Goal: Book appointment/travel/reservation

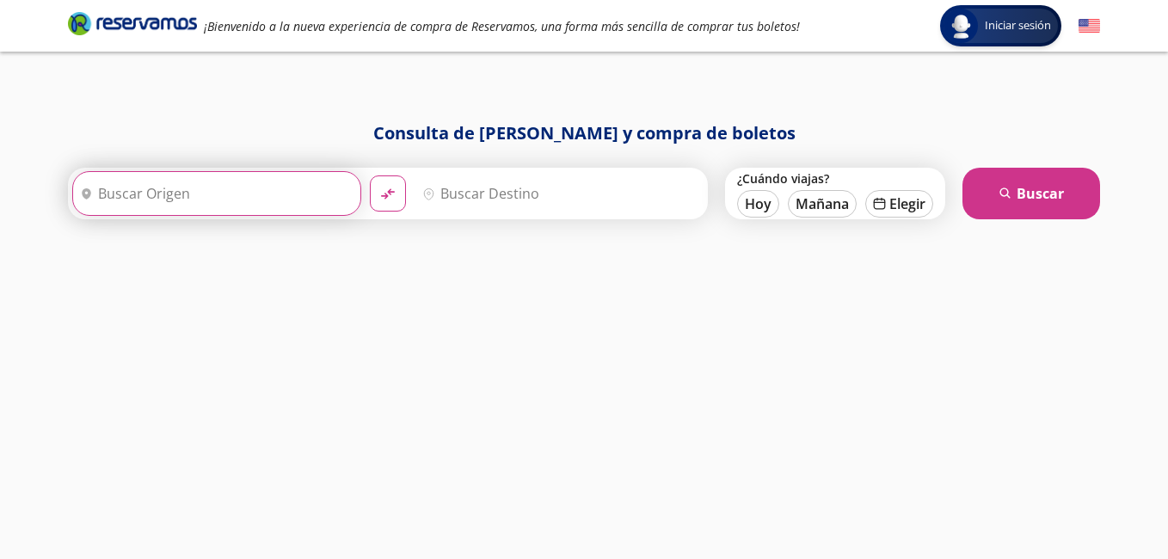
click at [169, 190] on input "Origen" at bounding box center [214, 193] width 283 height 43
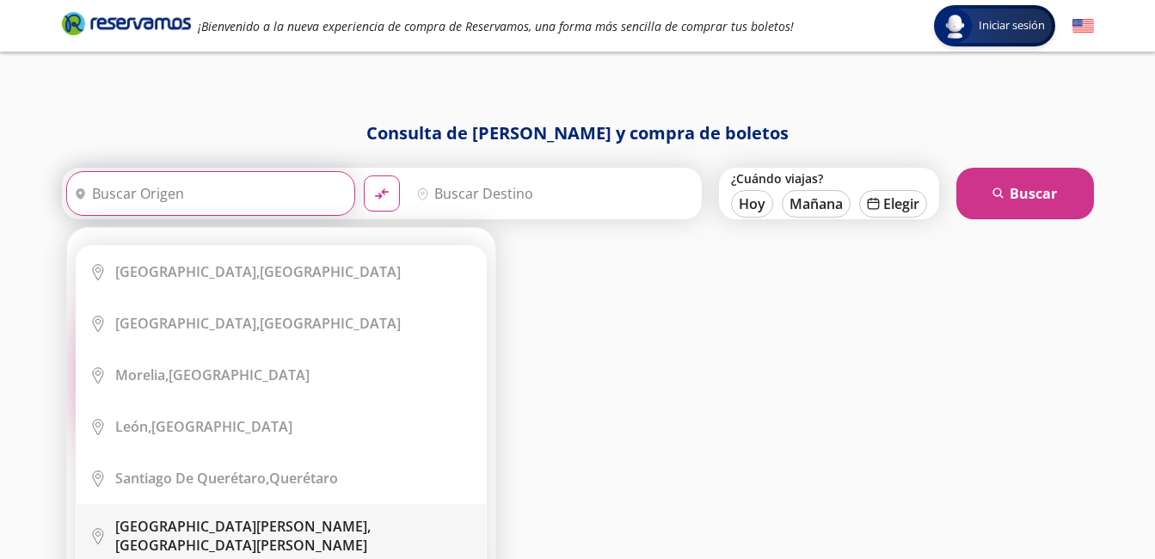
click at [277, 530] on div "[GEOGRAPHIC_DATA][PERSON_NAME], [GEOGRAPHIC_DATA][PERSON_NAME]" at bounding box center [294, 536] width 358 height 38
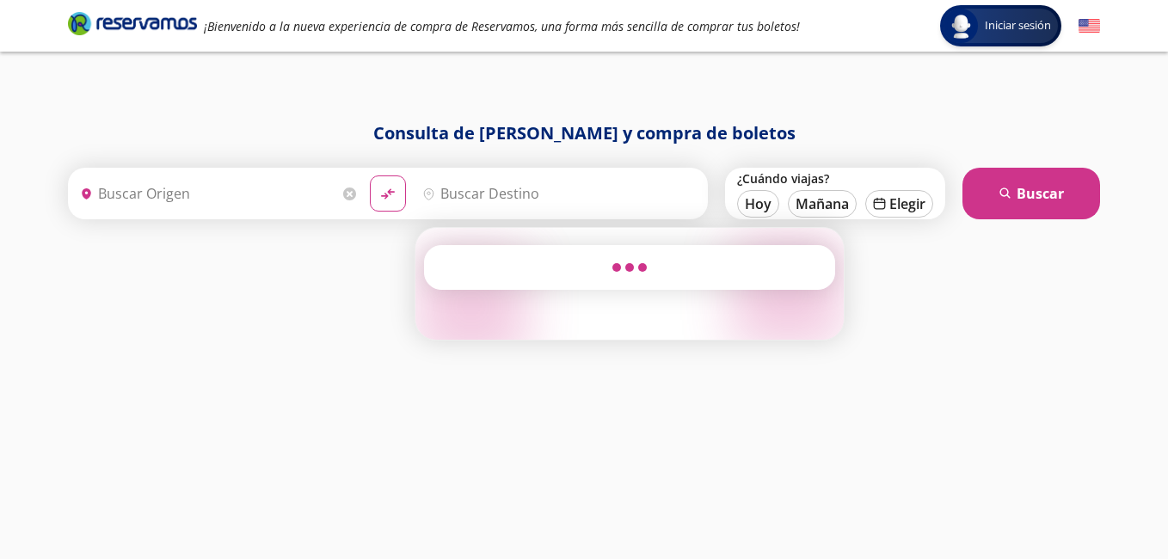
type input "[GEOGRAPHIC_DATA][PERSON_NAME], [GEOGRAPHIC_DATA][PERSON_NAME]"
click at [486, 205] on input "Destino" at bounding box center [556, 193] width 283 height 43
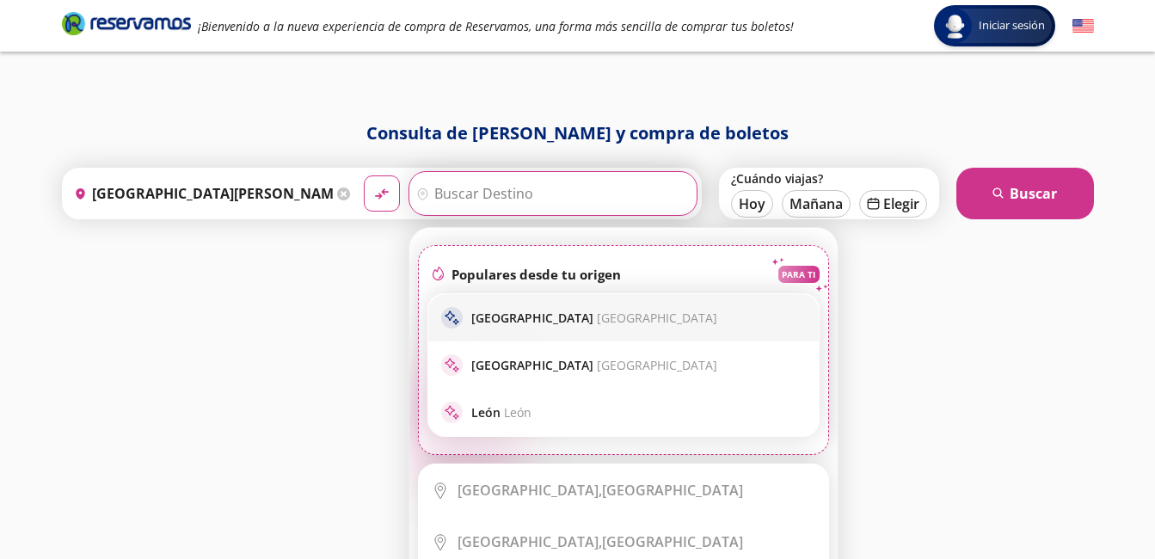
click at [526, 318] on p "[GEOGRAPHIC_DATA] [GEOGRAPHIC_DATA]" at bounding box center [594, 318] width 246 height 16
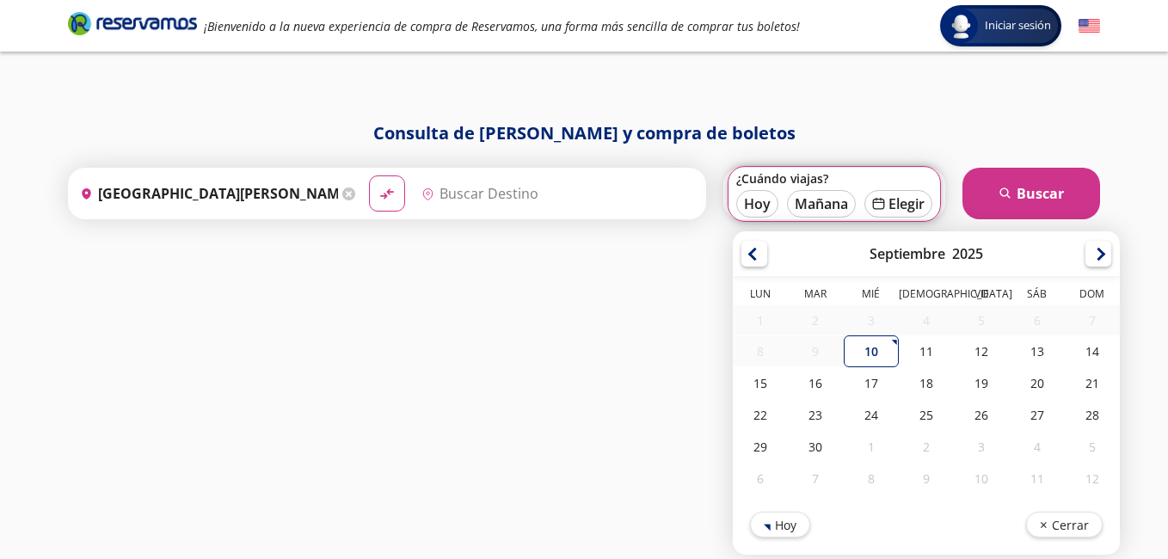
type input "[GEOGRAPHIC_DATA], [GEOGRAPHIC_DATA]"
click at [826, 443] on div "30" at bounding box center [815, 447] width 55 height 32
type input "[DATE]"
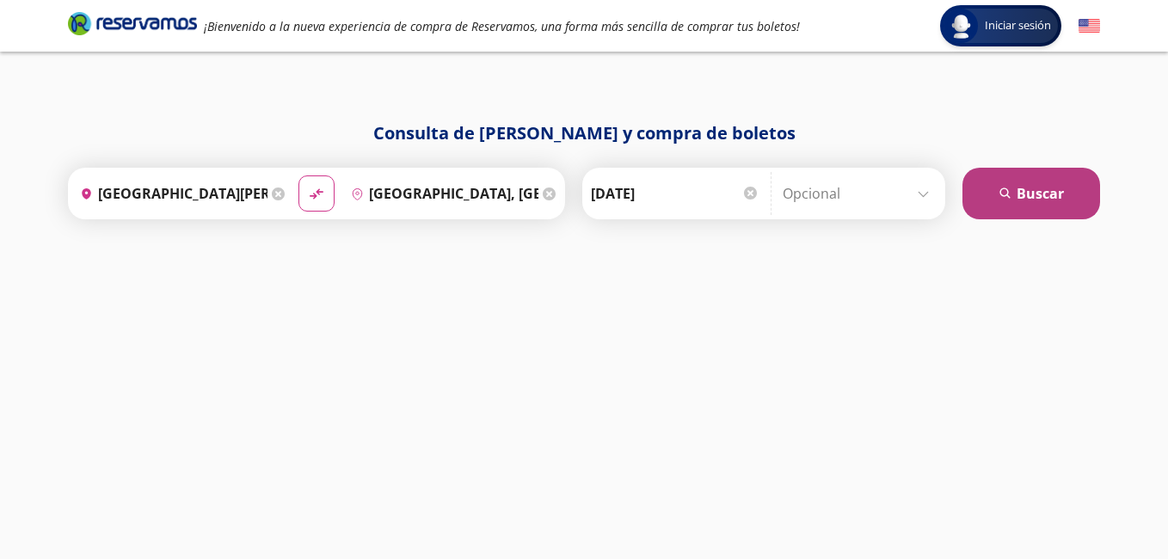
click at [996, 183] on button "search [GEOGRAPHIC_DATA]" at bounding box center [1031, 194] width 138 height 52
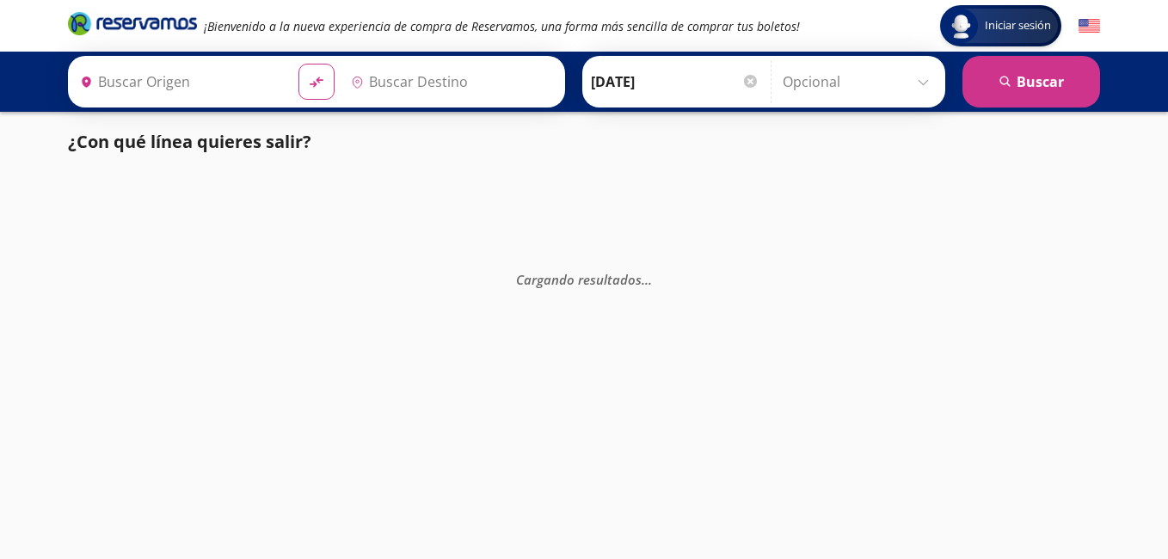
type input "[GEOGRAPHIC_DATA][PERSON_NAME], [GEOGRAPHIC_DATA][PERSON_NAME]"
type input "[GEOGRAPHIC_DATA], [GEOGRAPHIC_DATA]"
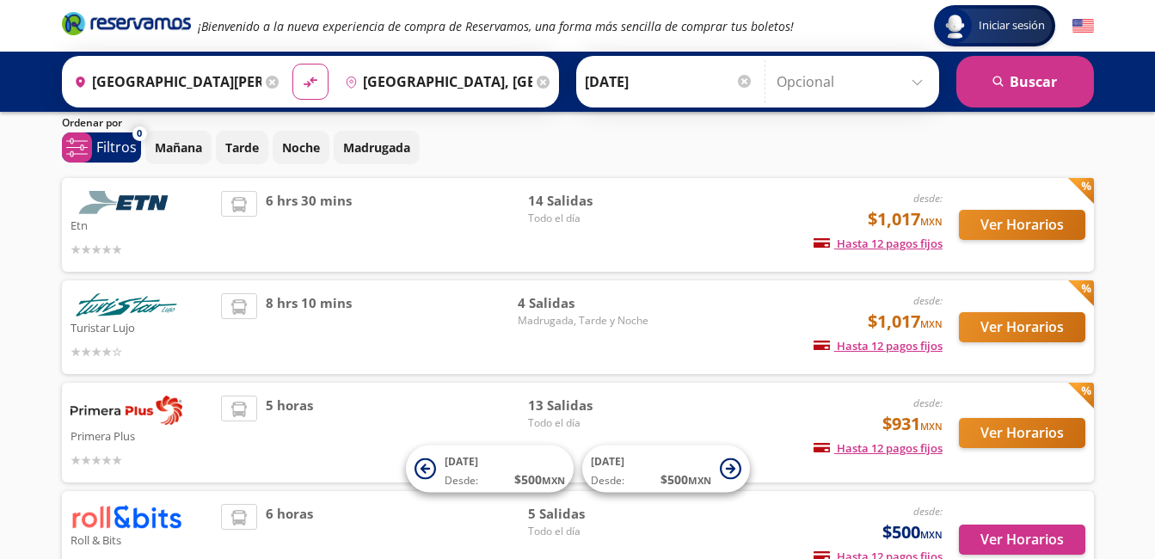
scroll to position [86, 0]
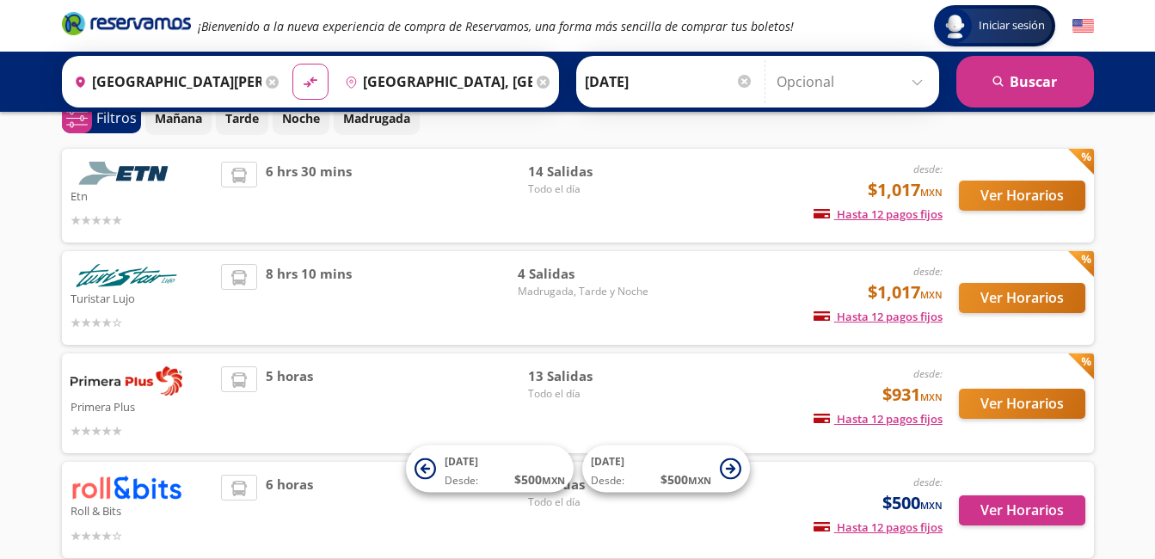
click at [112, 281] on img at bounding box center [127, 275] width 112 height 23
click at [998, 302] on button "Ver Horarios" at bounding box center [1022, 298] width 126 height 30
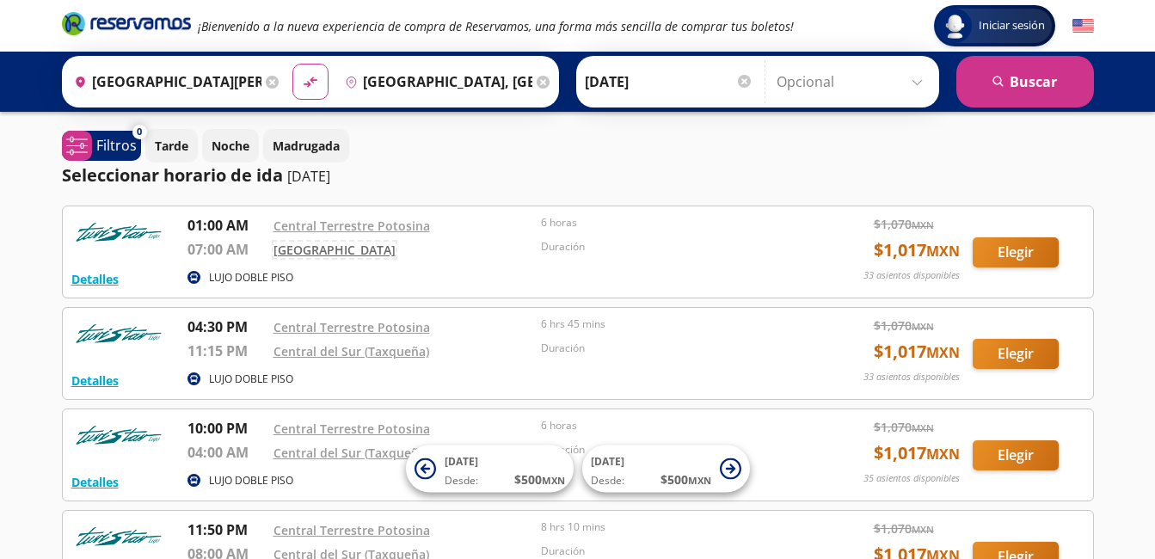
click at [350, 254] on link "[GEOGRAPHIC_DATA]" at bounding box center [334, 250] width 122 height 16
click at [107, 277] on button "Detalles" at bounding box center [94, 279] width 47 height 18
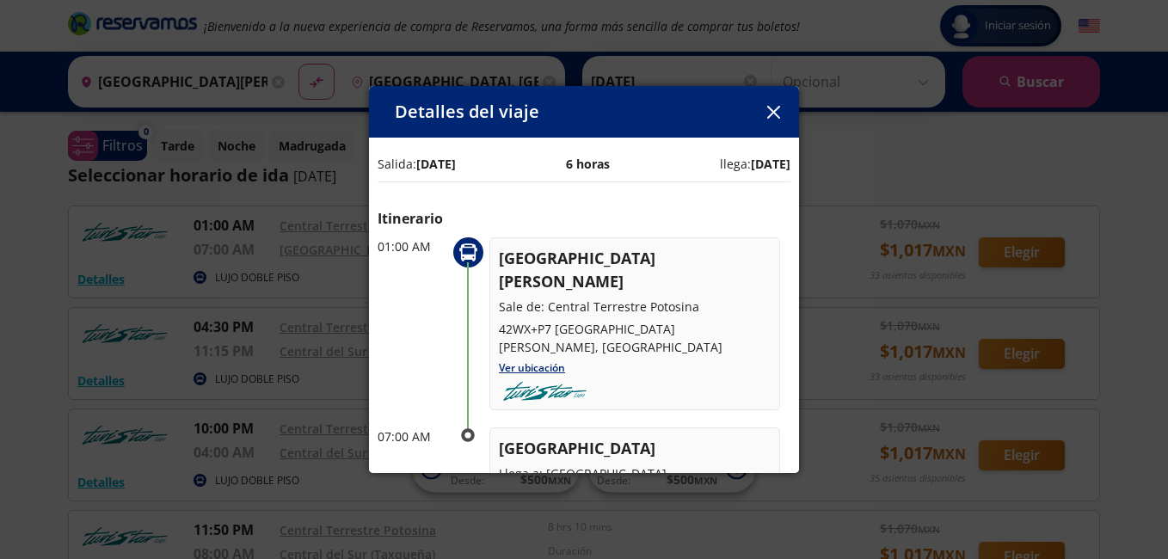
click at [769, 113] on icon "button" at bounding box center [773, 112] width 13 height 13
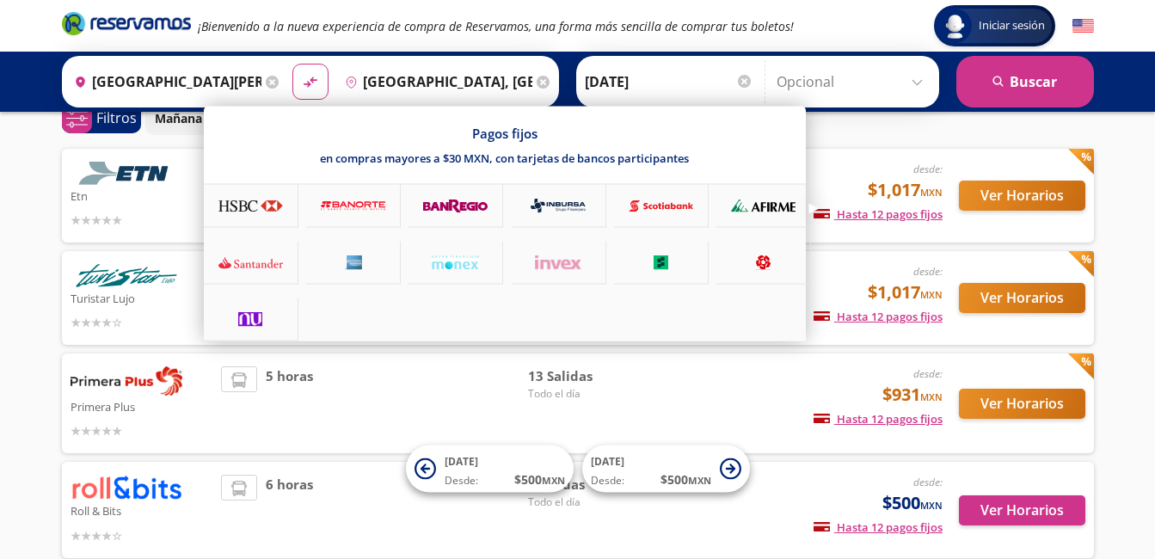
scroll to position [172, 0]
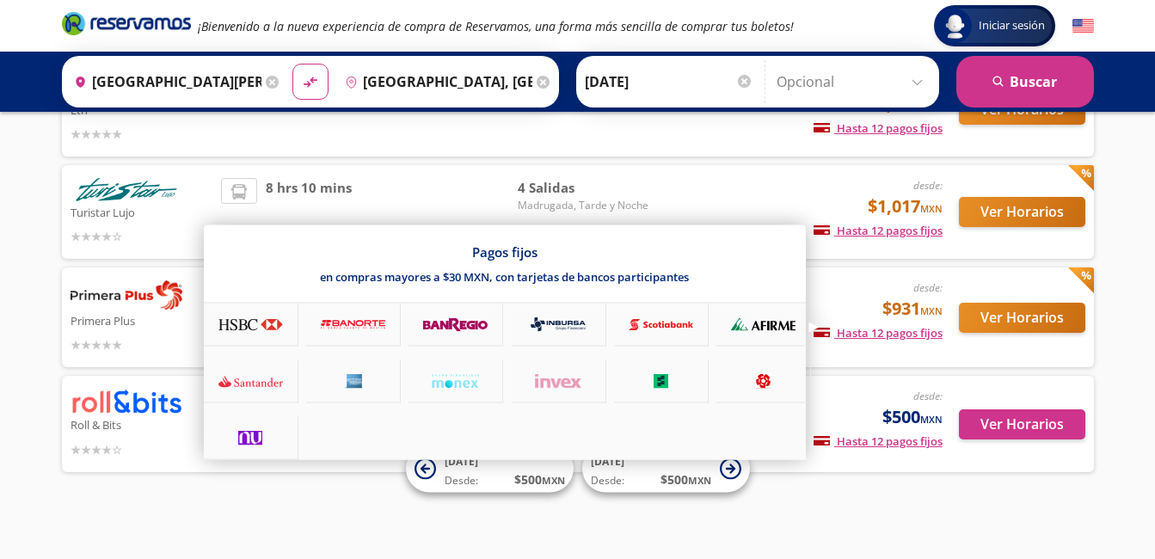
click at [867, 331] on span "Hasta 12 pagos fijos" at bounding box center [877, 332] width 129 height 15
click at [996, 312] on div at bounding box center [577, 279] width 1155 height 559
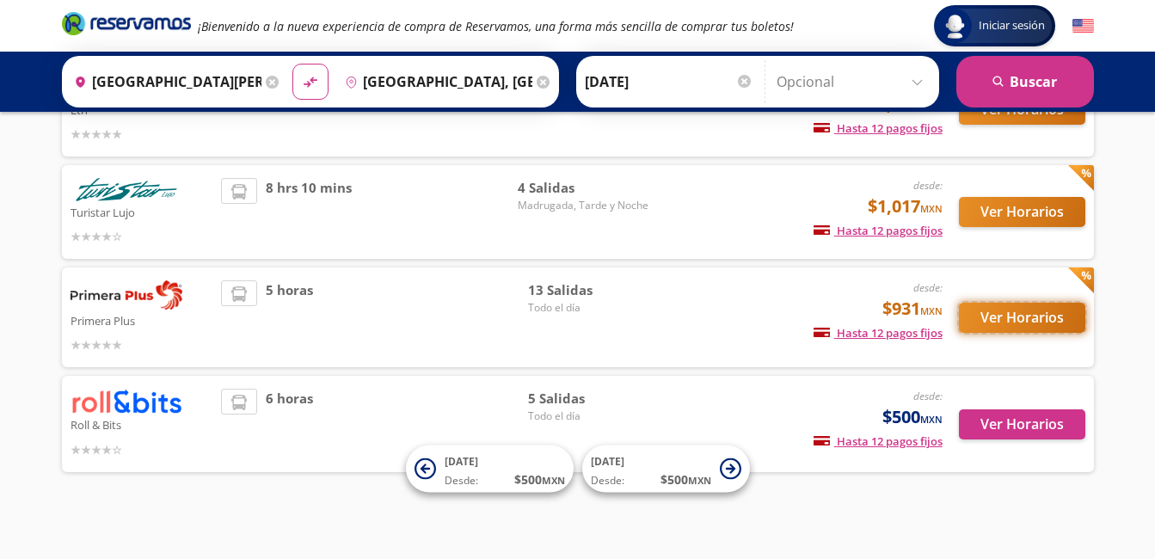
click at [1028, 316] on button "Ver Horarios" at bounding box center [1022, 318] width 126 height 30
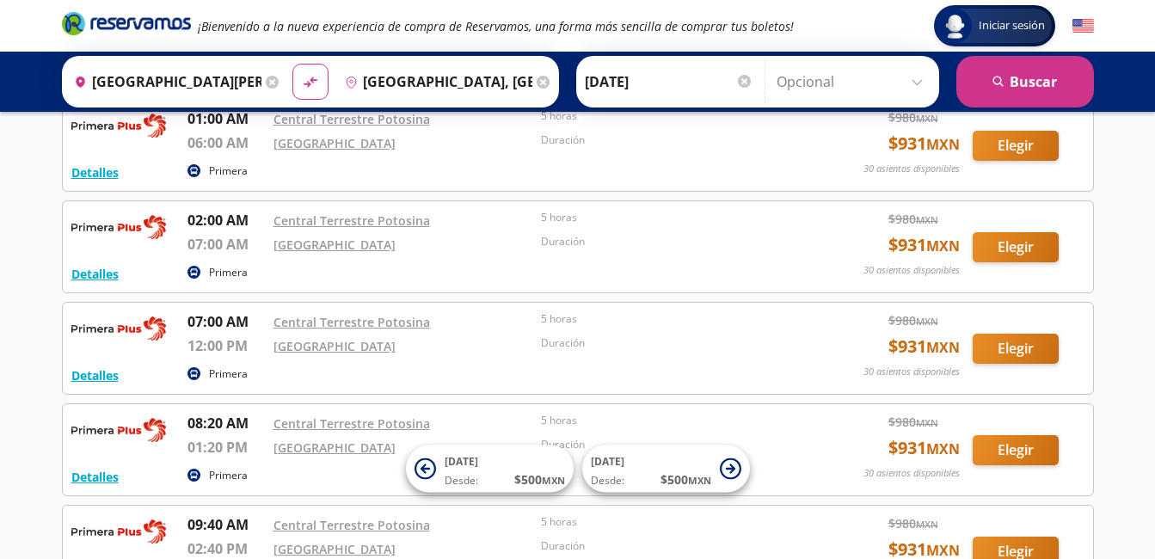
scroll to position [86, 0]
